Goal: Task Accomplishment & Management: Use online tool/utility

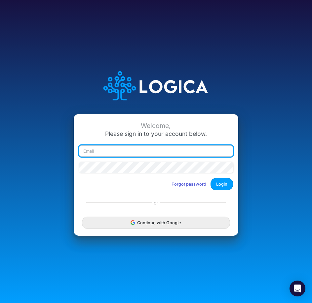
click at [159, 156] on input "email" at bounding box center [156, 151] width 154 height 11
type input "MCallahan@heritage-communities.com"
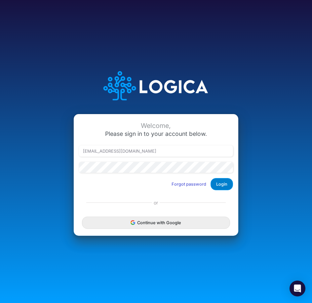
click at [227, 181] on button "Login" at bounding box center [221, 184] width 22 height 12
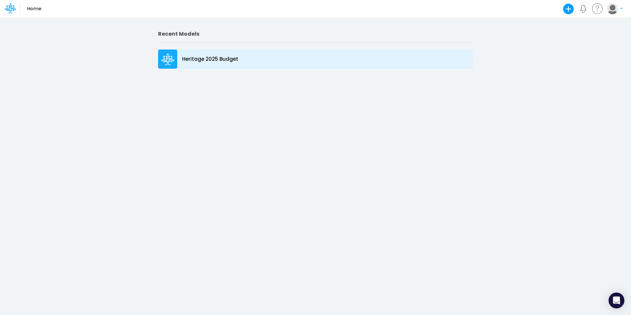
click at [169, 54] on icon at bounding box center [167, 59] width 13 height 12
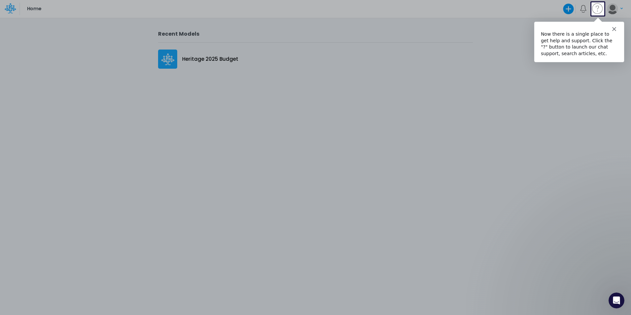
click at [614, 28] on polygon "Close" at bounding box center [614, 28] width 4 height 4
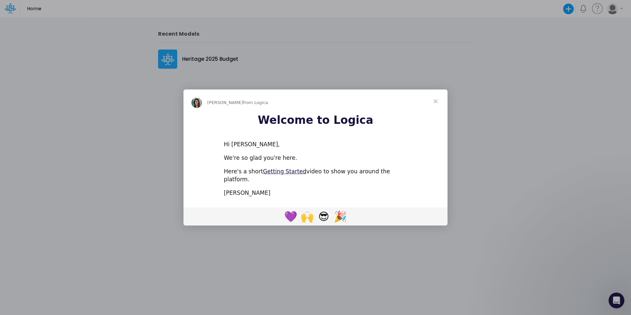
click at [436, 102] on span "Close" at bounding box center [436, 101] width 24 height 24
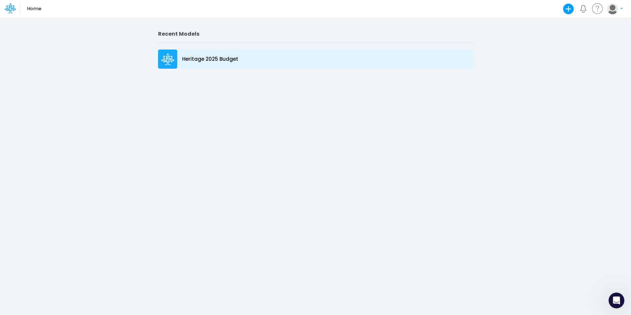
click at [159, 63] on div at bounding box center [167, 59] width 19 height 19
